Goal: Information Seeking & Learning: Learn about a topic

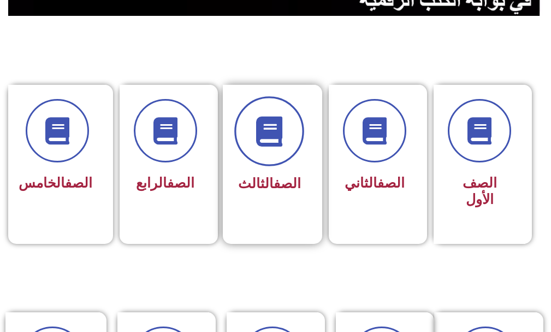
scroll to position [273, 0]
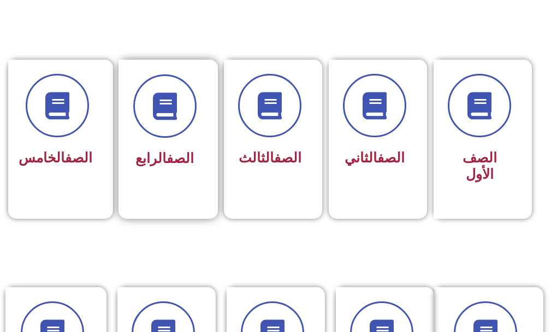
click at [138, 137] on div at bounding box center [164, 105] width 63 height 63
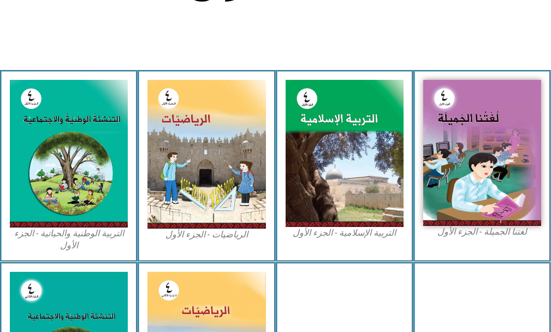
scroll to position [328, 0]
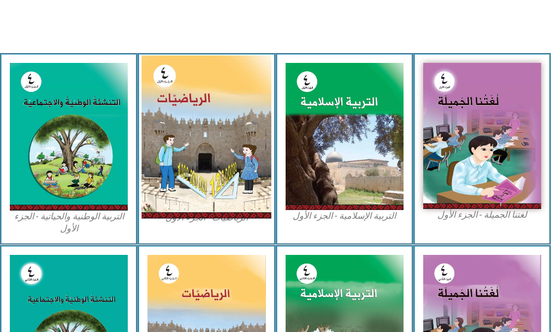
click at [168, 142] on img at bounding box center [207, 137] width 130 height 163
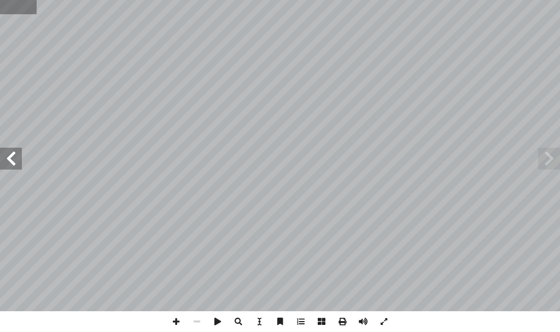
click at [12, 11] on input "text" at bounding box center [18, 7] width 37 height 14
type input "**"
click at [173, 321] on span at bounding box center [176, 321] width 21 height 21
click at [316, 74] on html "الصفحة الرئيسية الصف الأول الصف الثاني الصف الثالث الصف الرابع الصف الخامس الصف…" at bounding box center [280, 37] width 560 height 74
